Goal: Task Accomplishment & Management: Use online tool/utility

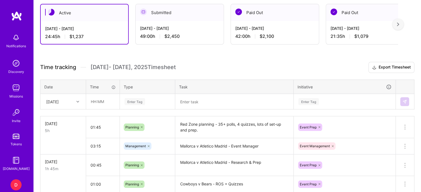
scroll to position [126, 0]
click at [93, 100] on input "text" at bounding box center [102, 101] width 33 height 15
type input "07:00"
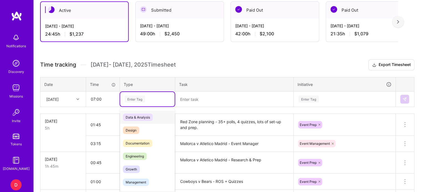
click at [136, 98] on div "Enter Tag" at bounding box center [134, 99] width 20 height 9
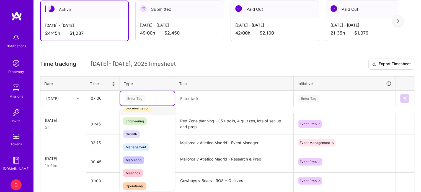
scroll to position [37, 0]
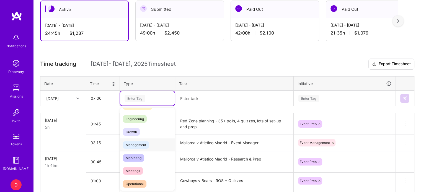
click at [141, 144] on span "Management" at bounding box center [136, 144] width 26 height 7
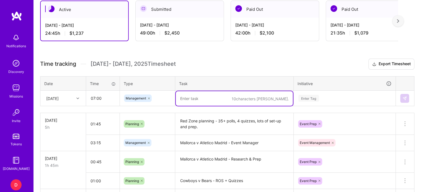
click at [190, 102] on textarea at bounding box center [234, 98] width 117 height 15
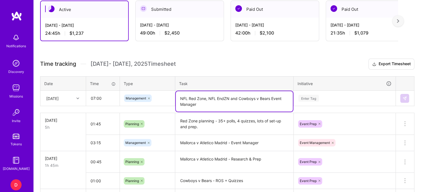
type textarea "NFL Red Zone, NFL EndZN and Cowboys v Bears Event Manager"
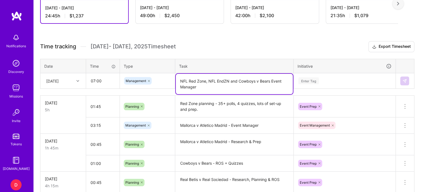
click at [299, 88] on div "Enter Tag" at bounding box center [344, 81] width 101 height 14
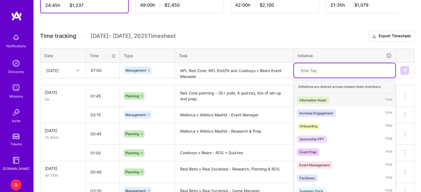
scroll to position [159, 0]
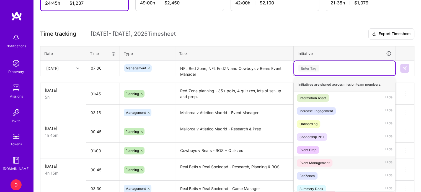
click at [315, 161] on div "Event Management" at bounding box center [314, 163] width 30 height 6
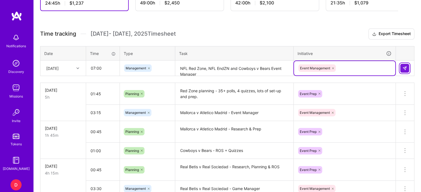
click at [404, 69] on button at bounding box center [404, 68] width 9 height 9
